Goal: Task Accomplishment & Management: Complete application form

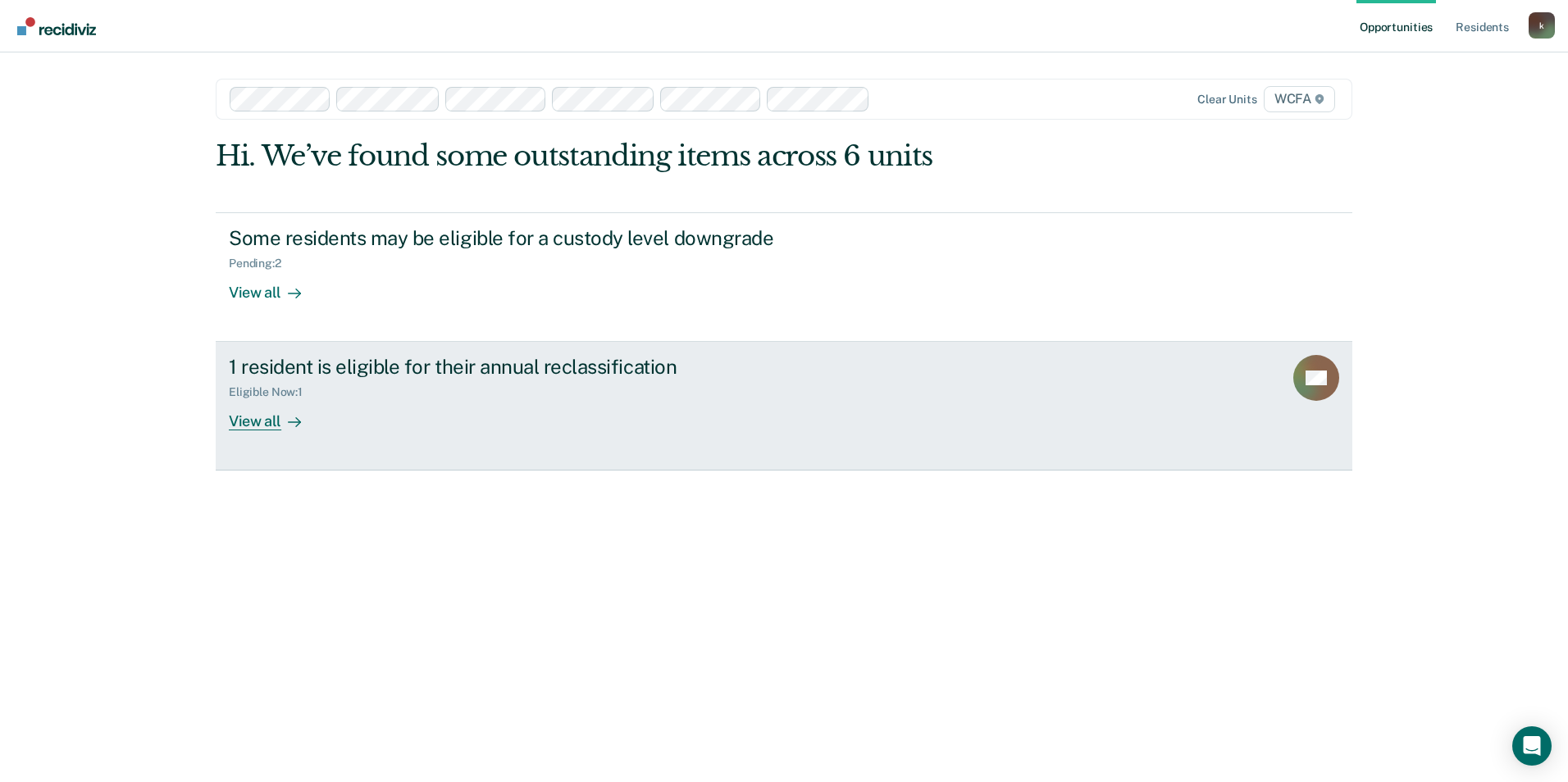
click at [496, 408] on div "1 resident is eligible for their annual reclassification Eligible Now : 1 View …" at bounding box center [536, 392] width 615 height 75
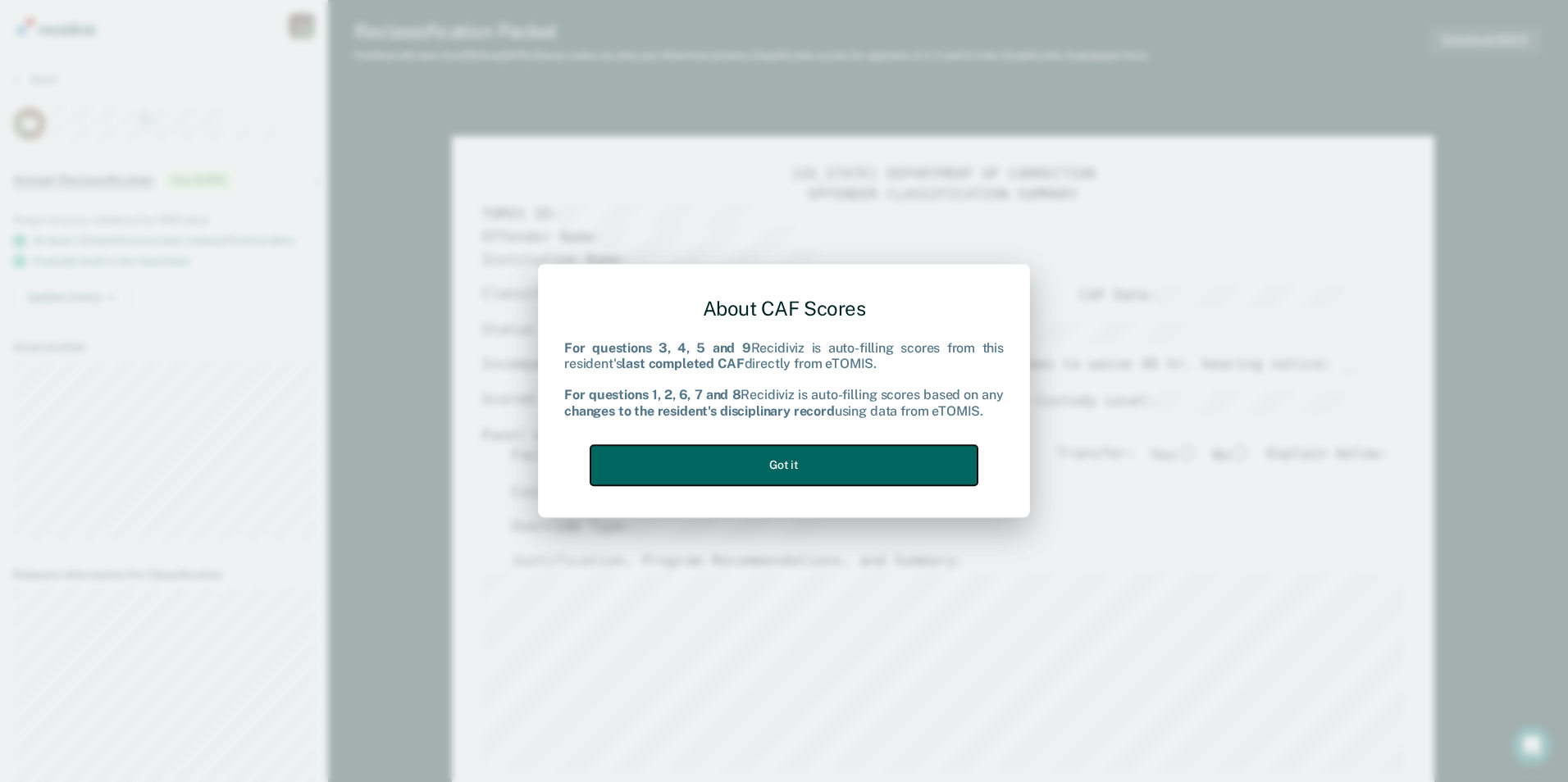
click at [756, 455] on button "Got it" at bounding box center [784, 466] width 387 height 41
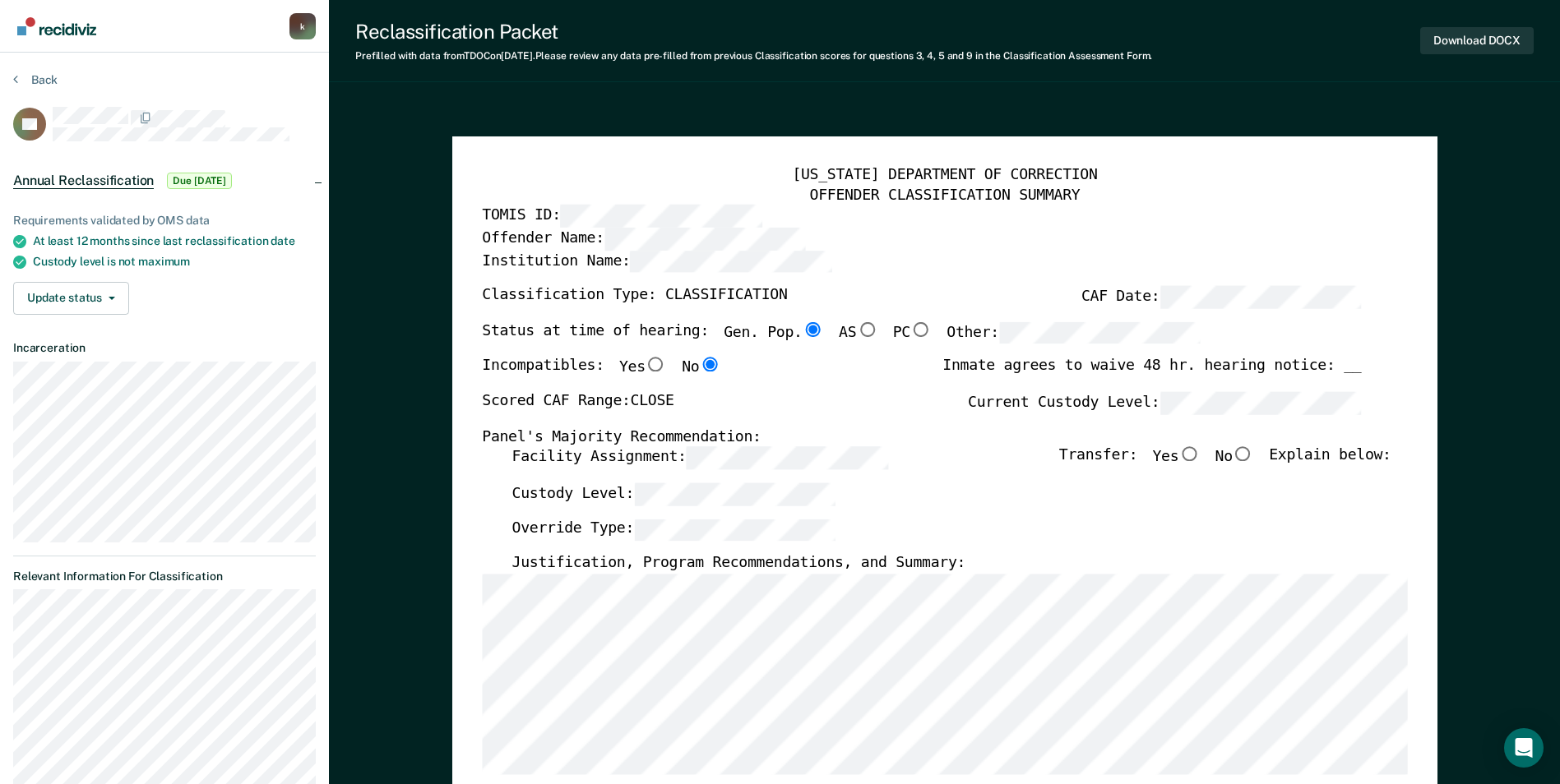
click at [1252, 453] on input "No" at bounding box center [1243, 454] width 21 height 14
type textarea "x"
radio input "true"
type textarea "x"
